Goal: Check status: Check status

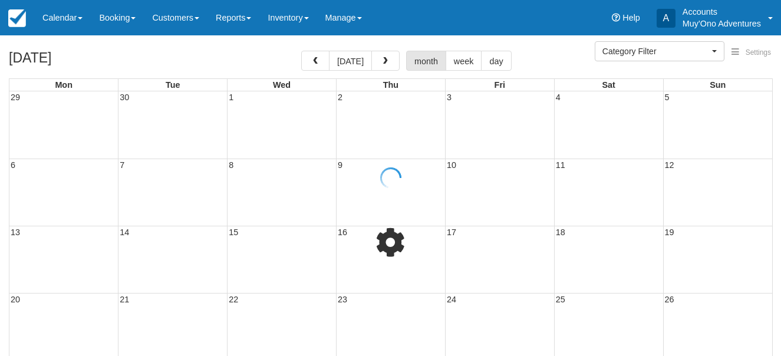
select select
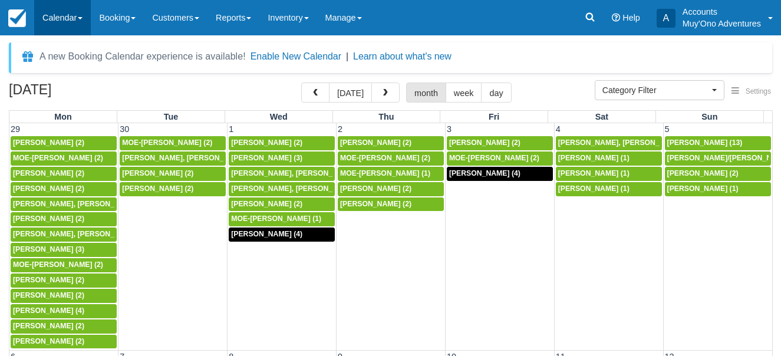
click at [81, 17] on span at bounding box center [80, 18] width 5 height 2
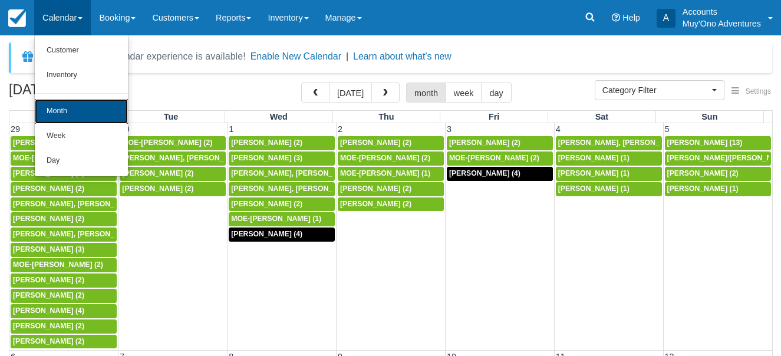
click at [79, 111] on link "Month" at bounding box center [81, 111] width 93 height 25
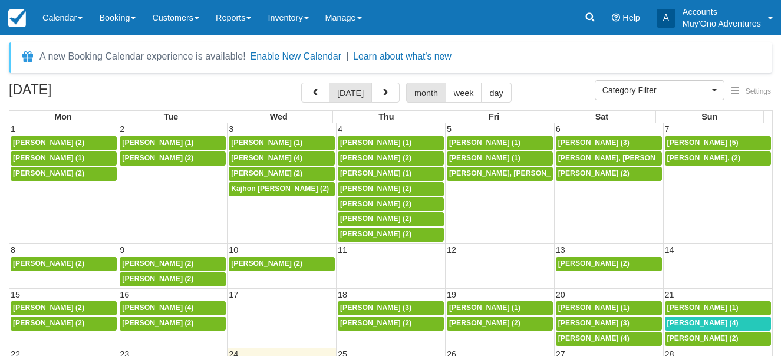
select select
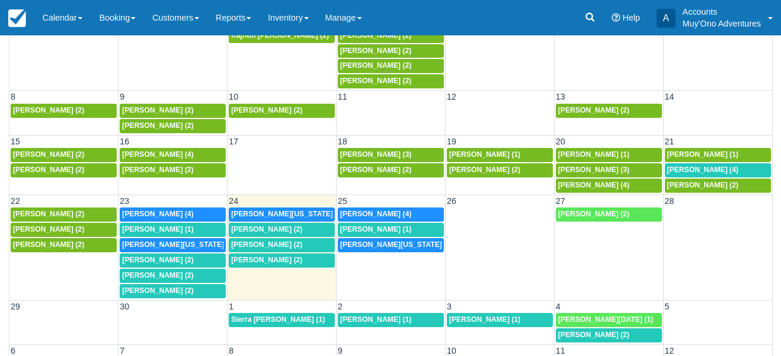
scroll to position [176, 0]
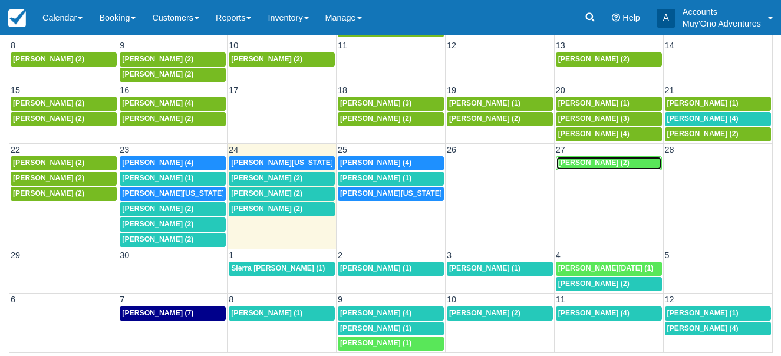
click at [582, 163] on span "[PERSON_NAME] (2)" at bounding box center [593, 163] width 71 height 8
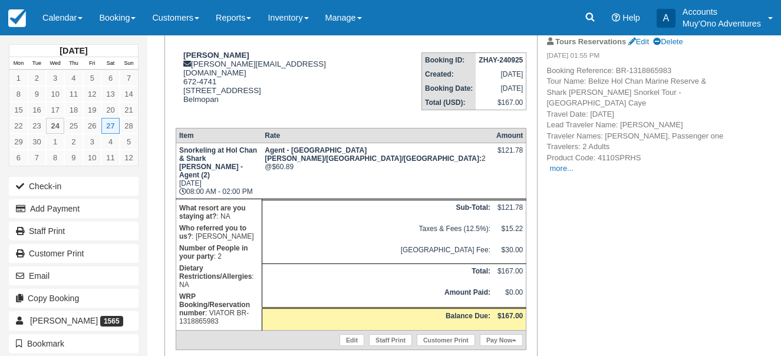
scroll to position [107, 0]
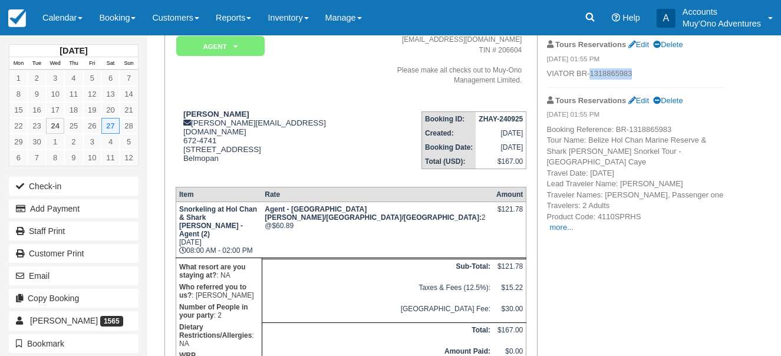
drag, startPoint x: 589, startPoint y: 74, endPoint x: 635, endPoint y: 72, distance: 45.4
click at [635, 72] on p "VIATOR BR-1318865983" at bounding box center [635, 73] width 177 height 11
click at [656, 73] on p "VIATOR BR-1318865983" at bounding box center [635, 73] width 177 height 11
drag, startPoint x: 589, startPoint y: 72, endPoint x: 638, endPoint y: 68, distance: 49.1
click at [638, 68] on p "VIATOR BR-1318865983" at bounding box center [635, 73] width 177 height 11
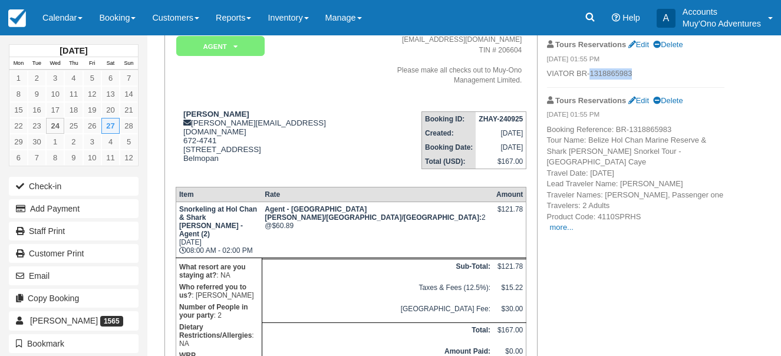
copy p "1318865983"
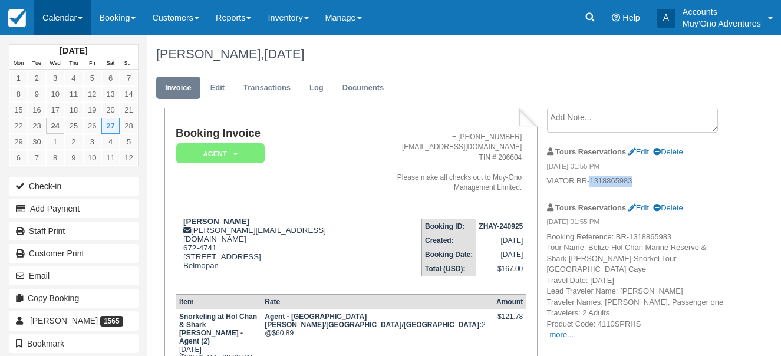
click at [83, 16] on link "Calendar" at bounding box center [62, 17] width 57 height 35
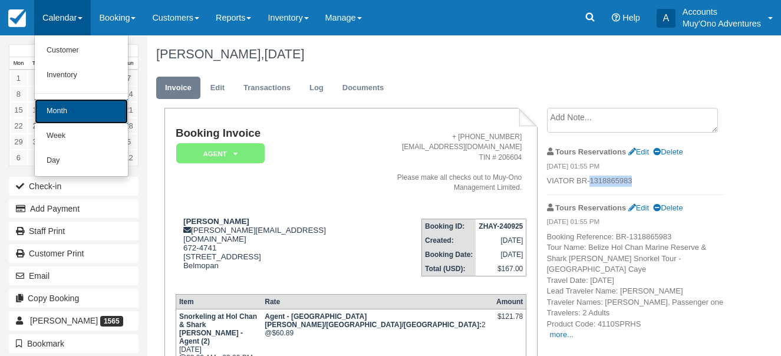
click at [71, 111] on link "Month" at bounding box center [81, 111] width 93 height 25
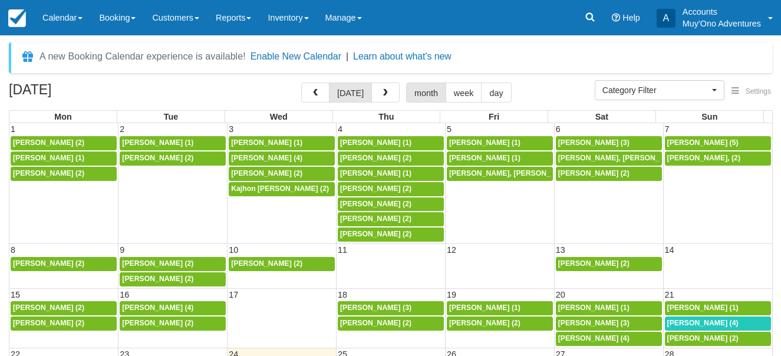
select select
click at [383, 91] on span "button" at bounding box center [385, 93] width 8 height 8
